Goal: Task Accomplishment & Management: Complete application form

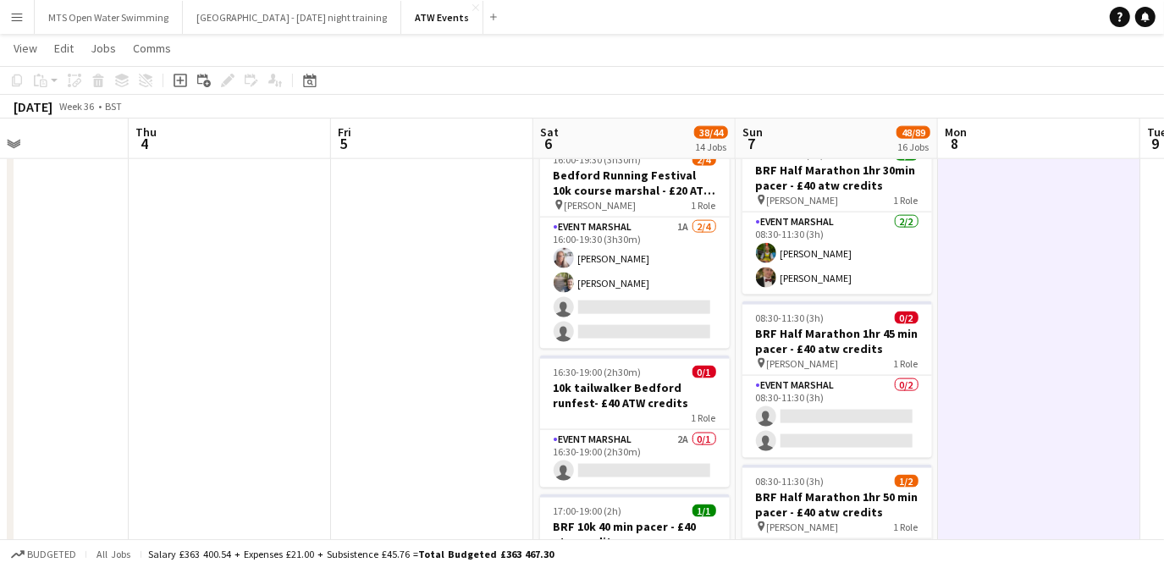
scroll to position [1428, 0]
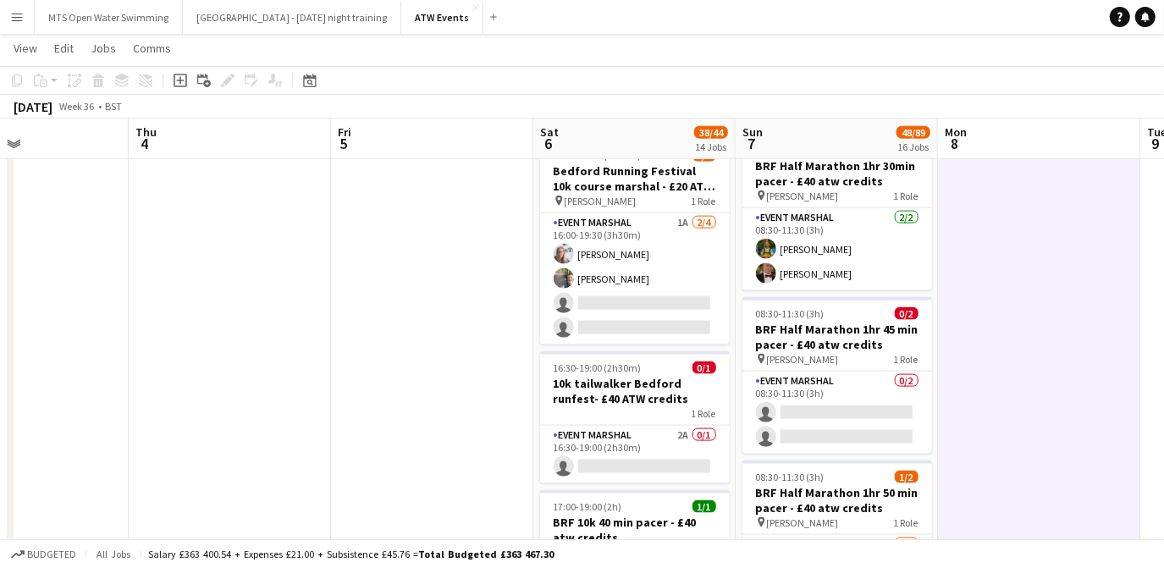
click at [421, 269] on app-date-cell at bounding box center [432, 293] width 202 height 3063
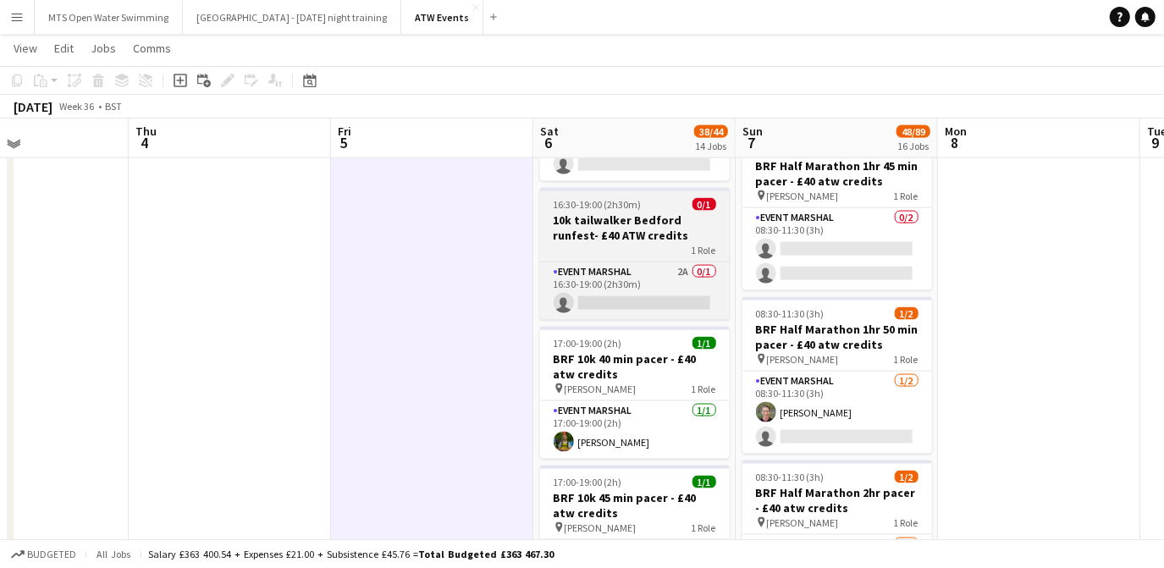
scroll to position [1590, 0]
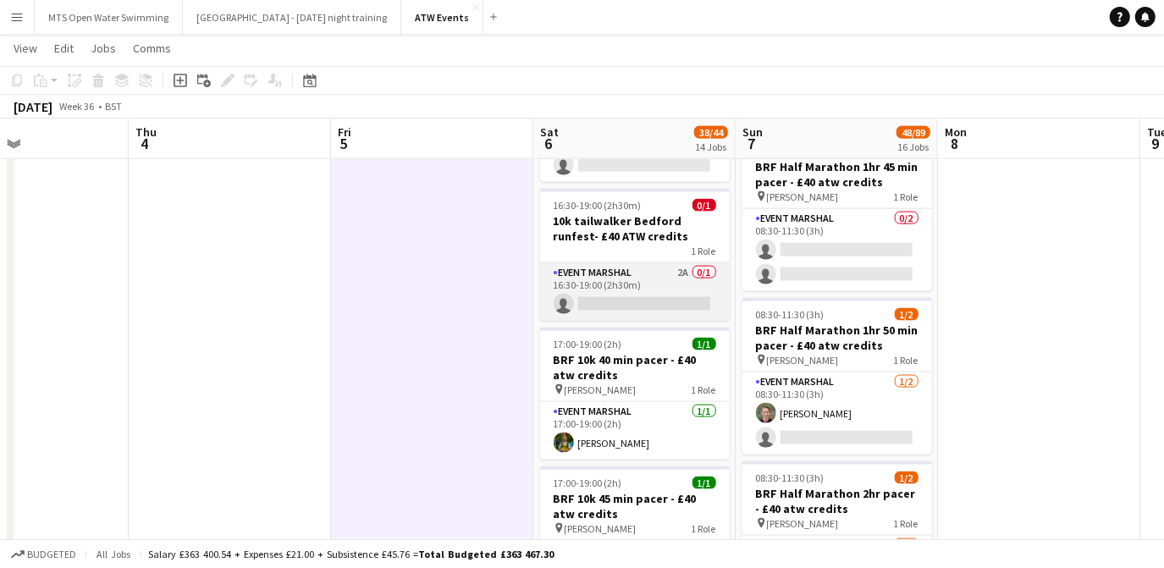
click at [675, 266] on app-card-role "Event Marshal 2A 0/1 16:30-19:00 (2h30m) single-neutral-actions" at bounding box center [635, 292] width 190 height 58
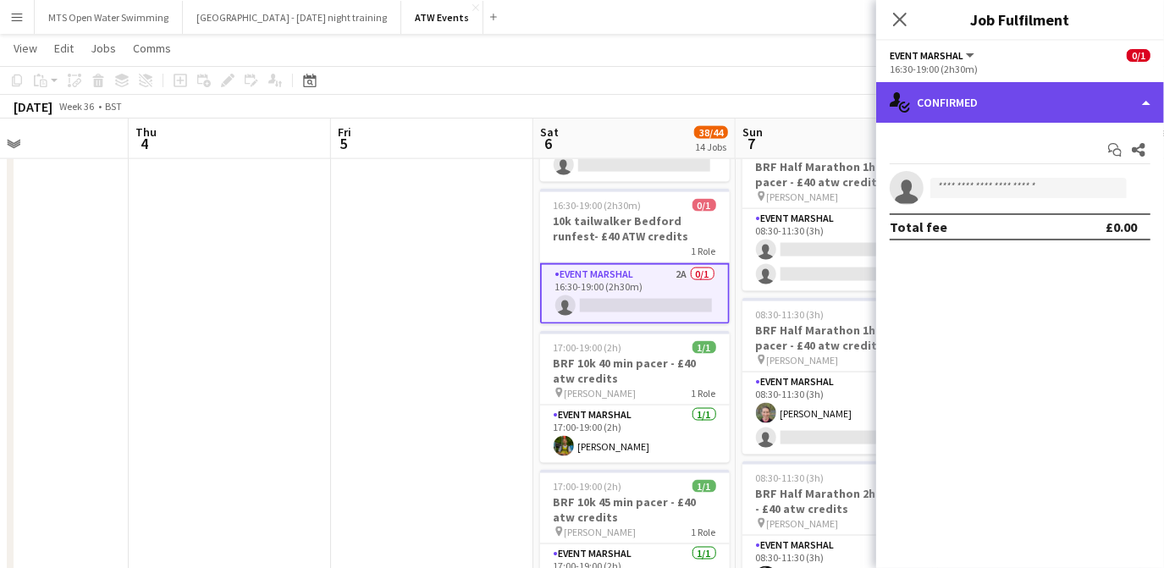
click at [983, 122] on div "single-neutral-actions-check-2 Confirmed" at bounding box center [1020, 102] width 288 height 41
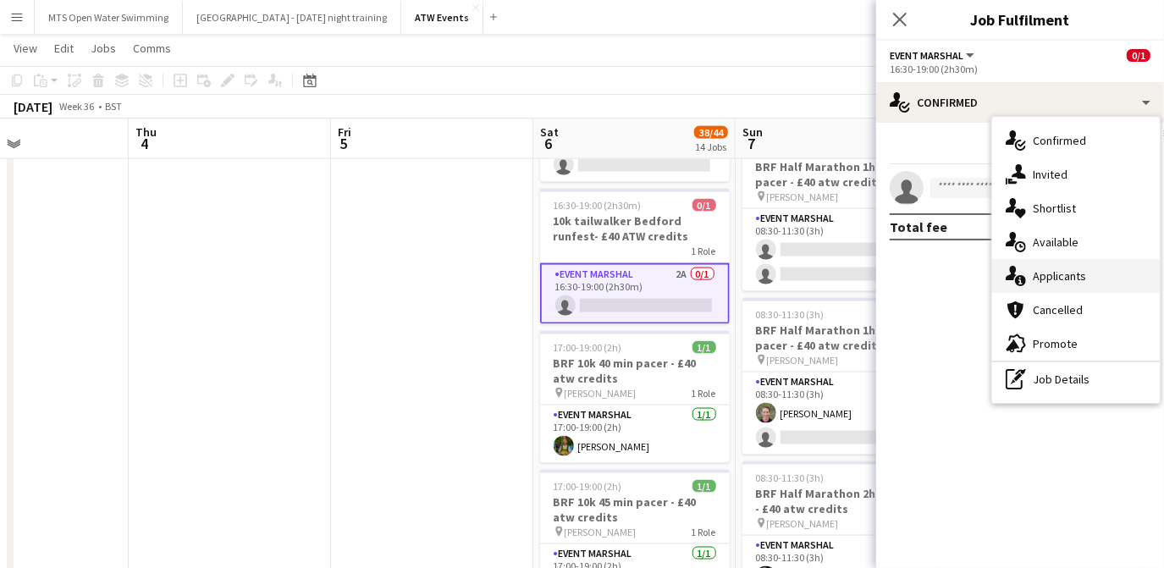
click at [1030, 272] on div "single-neutral-actions-information Applicants" at bounding box center [1076, 276] width 168 height 34
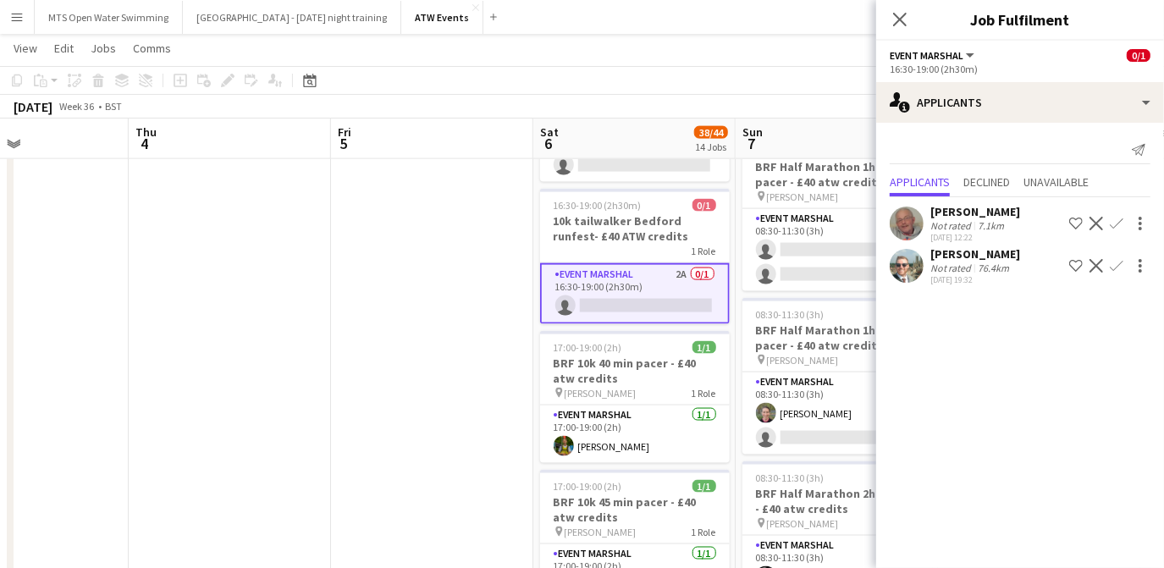
click at [477, 223] on app-date-cell at bounding box center [432, 130] width 202 height 3063
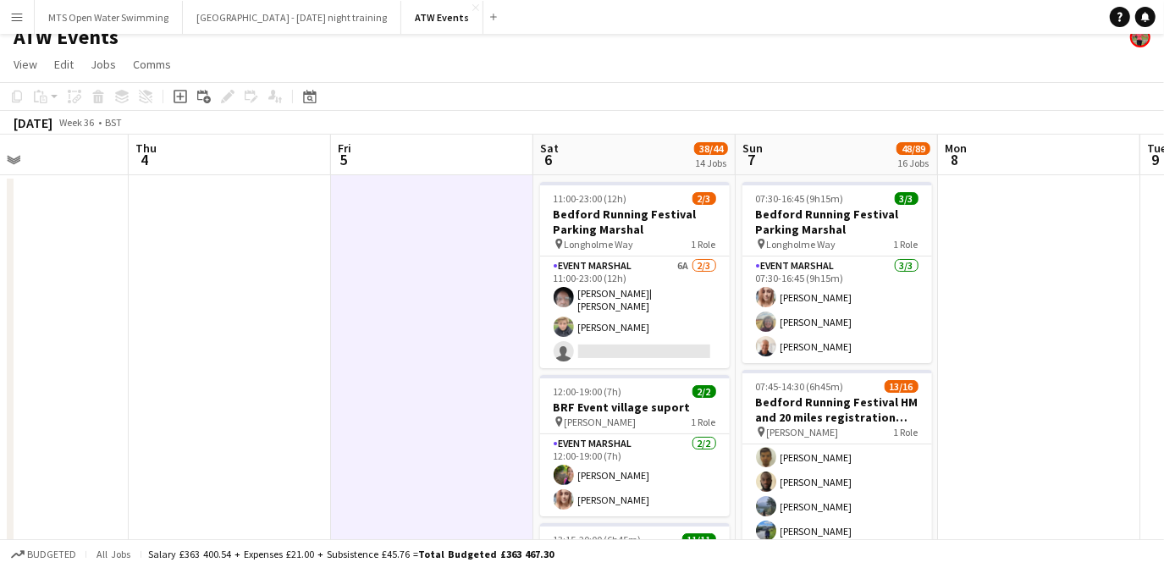
scroll to position [0, 0]
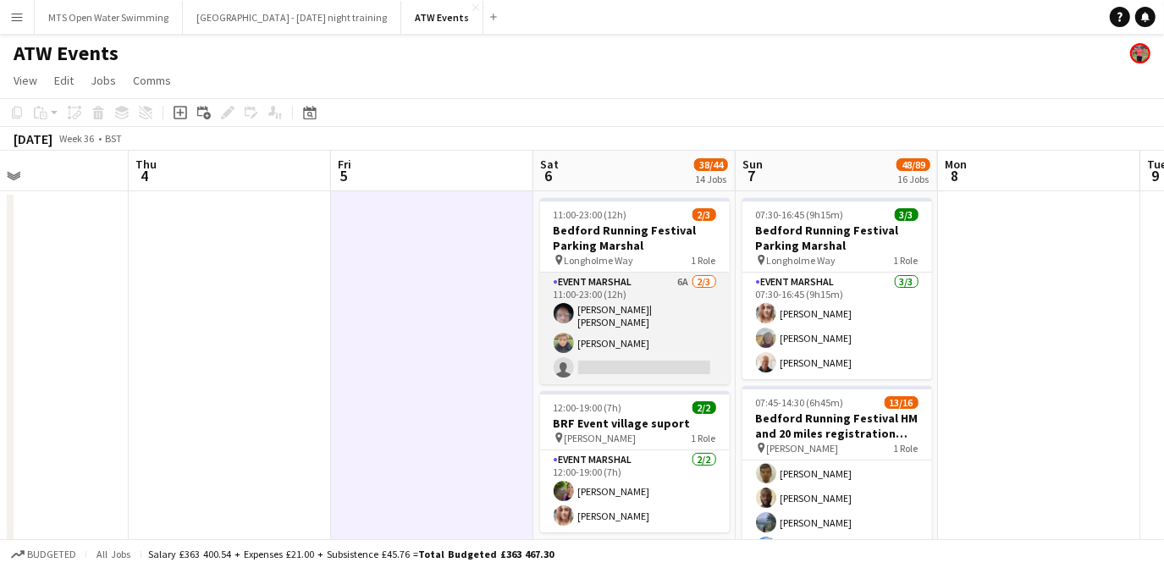
click at [680, 283] on app-card-role "Event Marshal 6A 2/3 11:00-23:00 (12h) Andrew| Menga Adam Foddering single-neut…" at bounding box center [635, 329] width 190 height 112
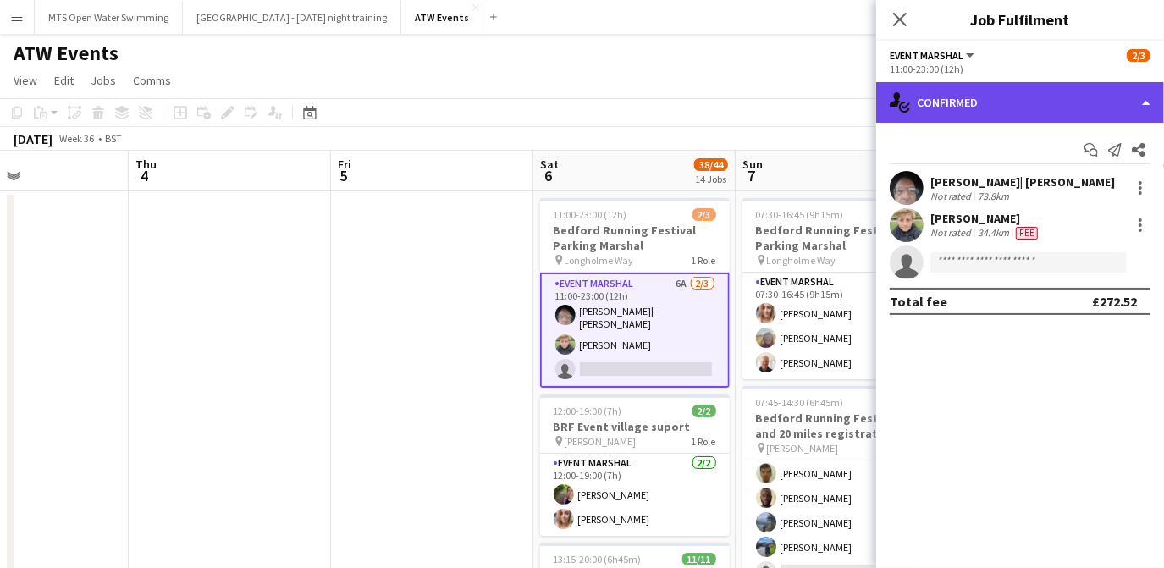
click at [965, 112] on div "single-neutral-actions-check-2 Confirmed" at bounding box center [1020, 102] width 288 height 41
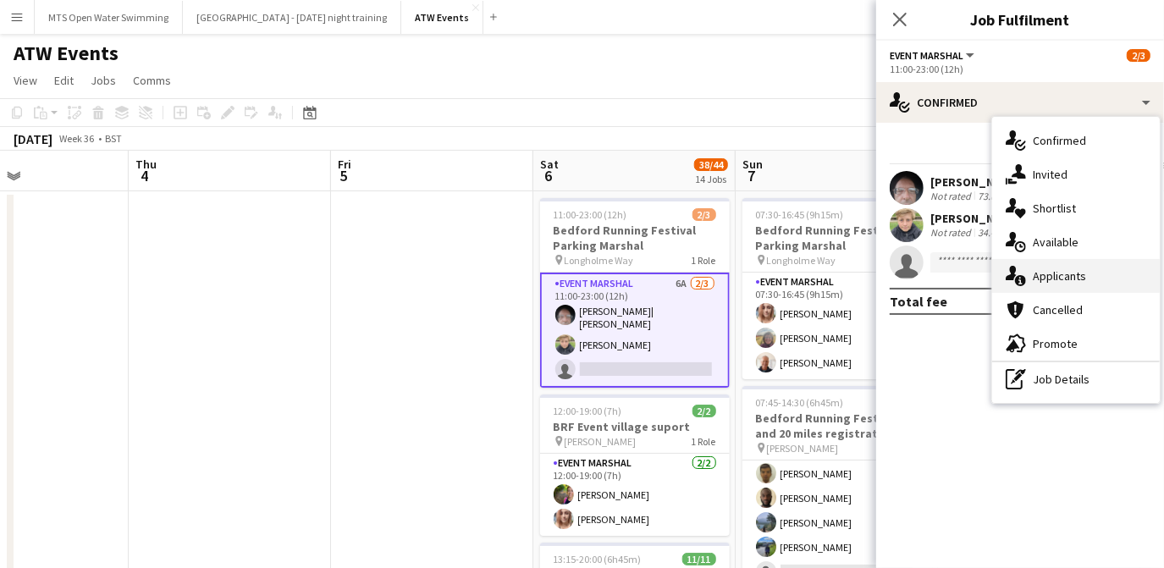
click at [1040, 276] on div "single-neutral-actions-information Applicants" at bounding box center [1076, 276] width 168 height 34
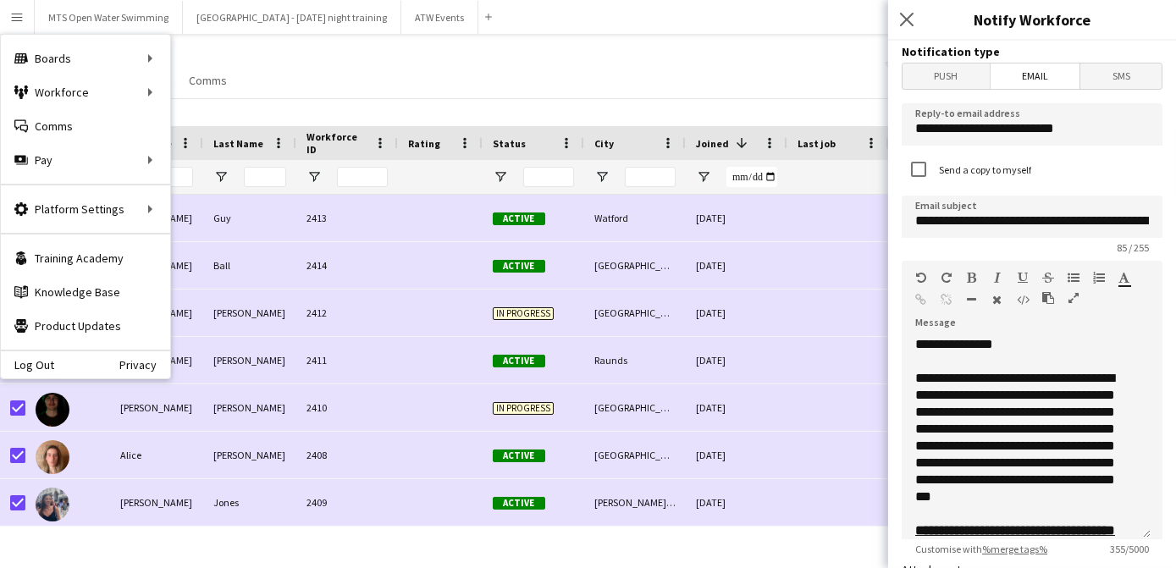
scroll to position [63, 0]
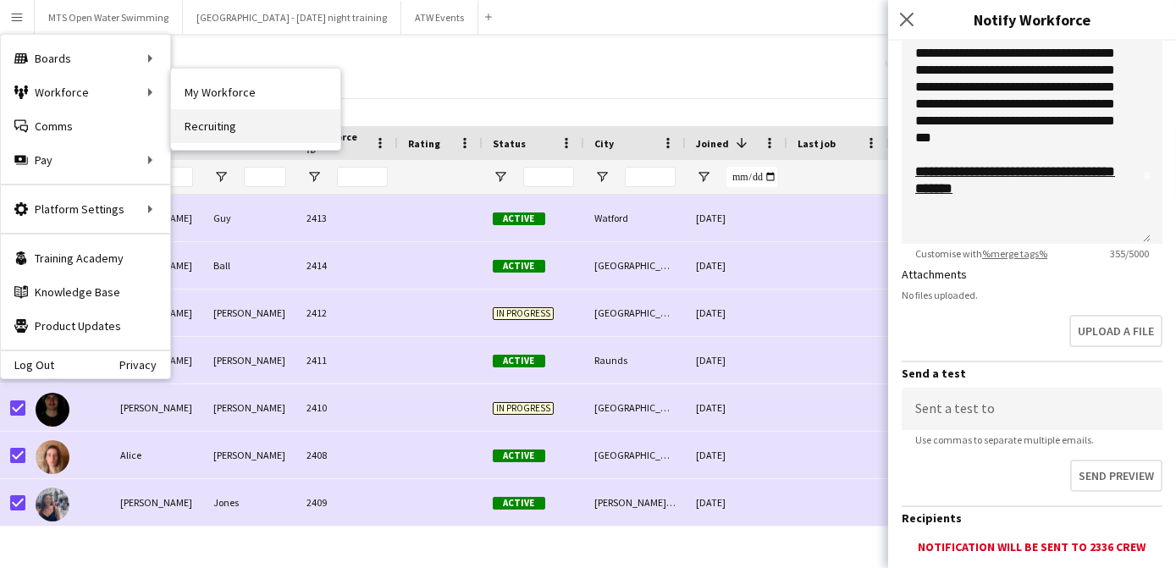
click at [190, 129] on link "Recruiting" at bounding box center [255, 126] width 169 height 34
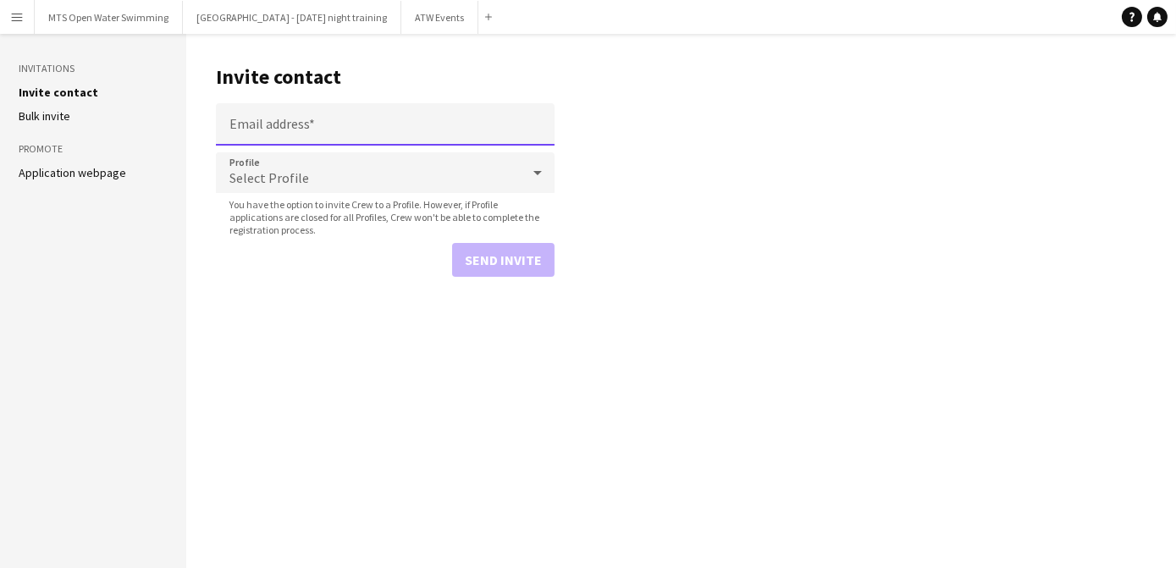
click at [272, 124] on input "Email address" at bounding box center [385, 124] width 339 height 42
paste input "**********"
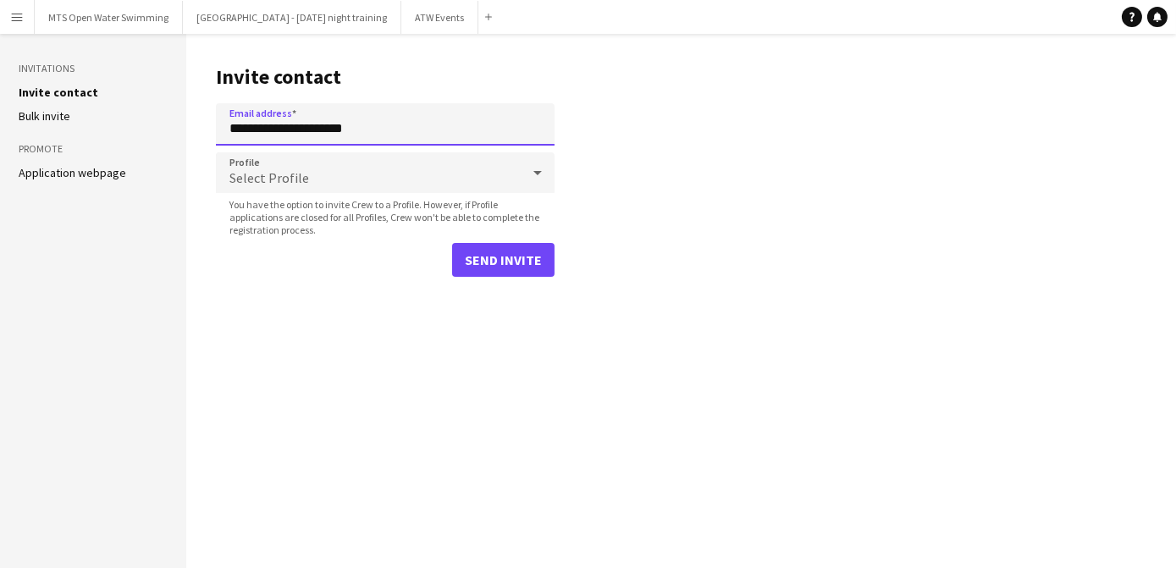
type input "**********"
click at [268, 184] on span "Select Profile" at bounding box center [269, 177] width 80 height 17
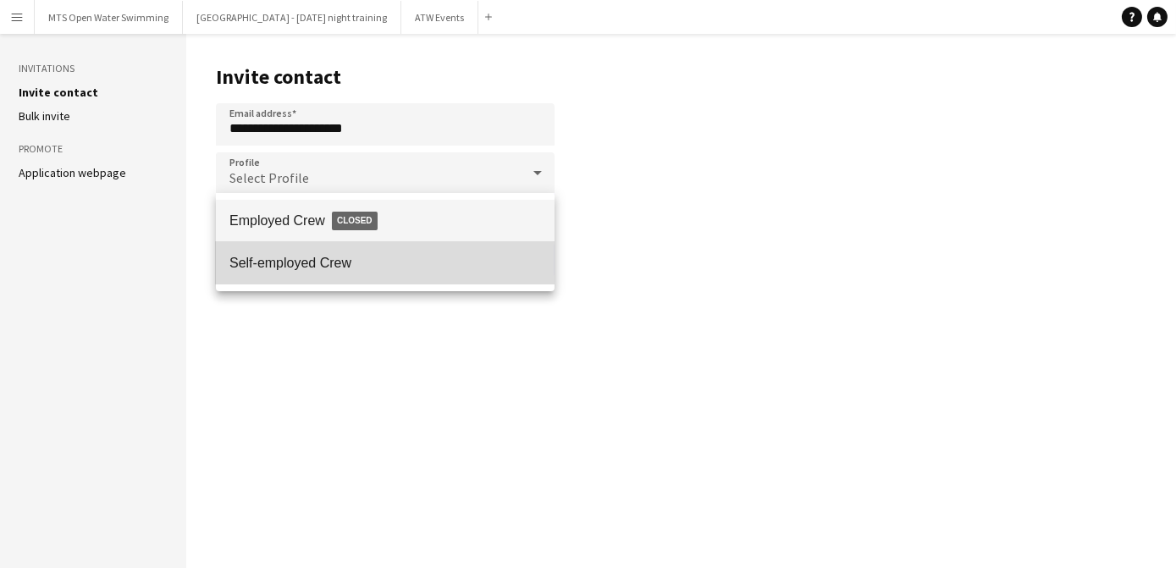
click at [271, 269] on span "Self-employed Crew" at bounding box center [384, 263] width 311 height 16
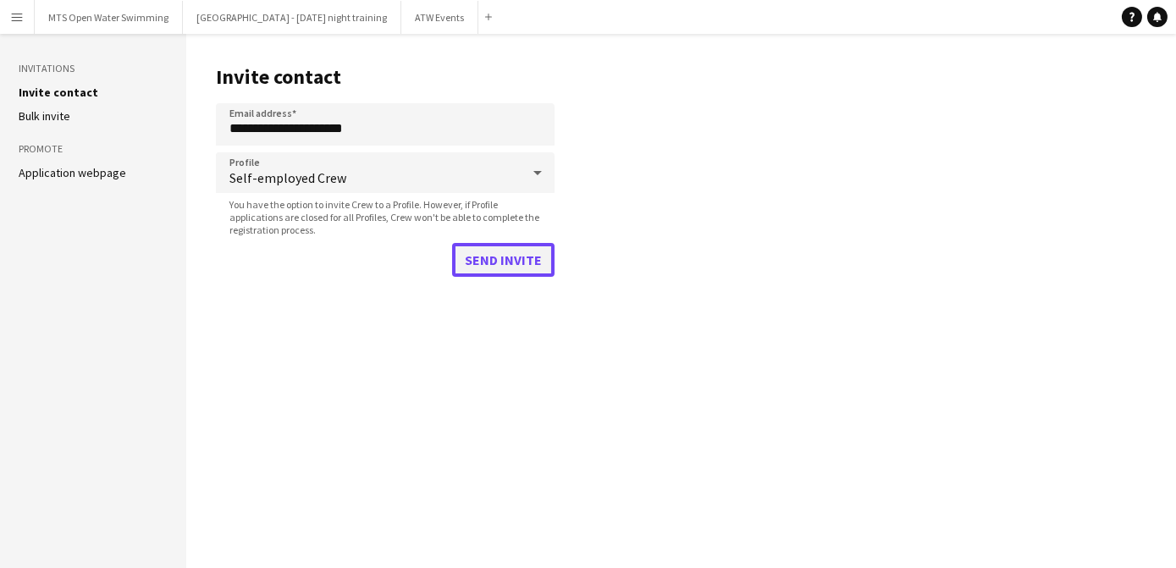
click at [498, 265] on button "Send invite" at bounding box center [503, 260] width 102 height 34
